Goal: Navigation & Orientation: Find specific page/section

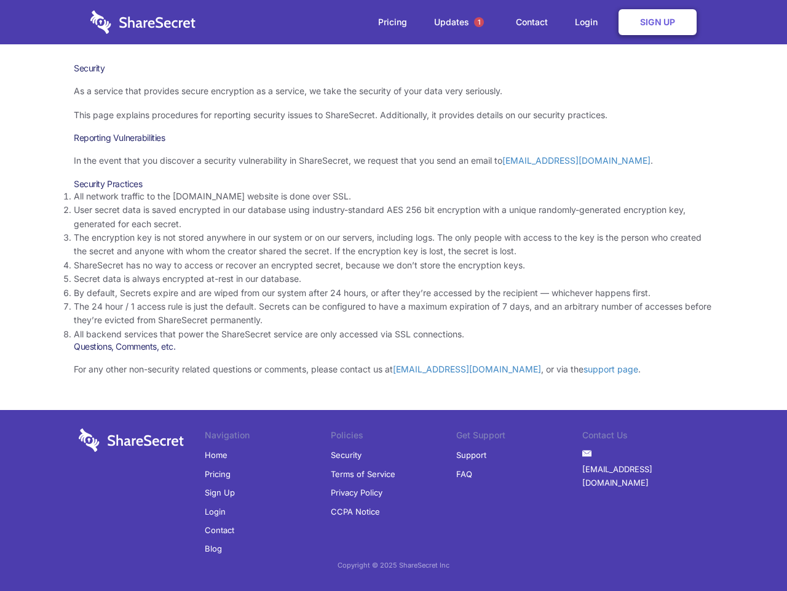
click at [394, 295] on li "By default, Secrets expire and are wiped from our system after 24 hours, or aft…" at bounding box center [394, 293] width 640 height 14
click at [479, 22] on span "1" at bounding box center [479, 22] width 10 height 10
